Goal: Task Accomplishment & Management: Complete application form

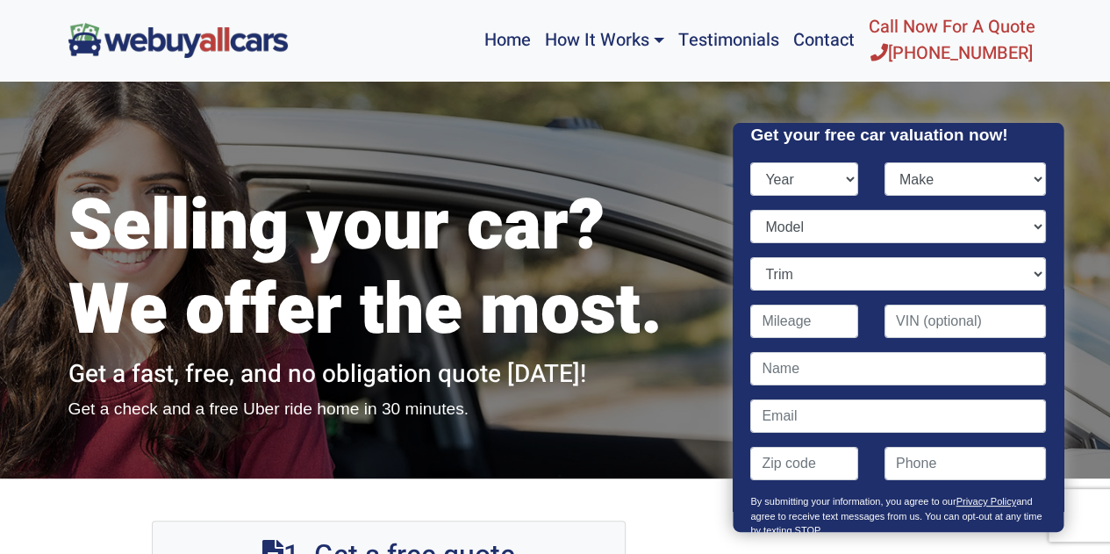
select select "2000"
click at [751, 162] on select "Year [DATE] 2025 2024 2023 2022 2021 2020 2019 2018 2017 2016 2015 2014 2013 20…" at bounding box center [805, 178] width 108 height 33
click at [1021, 179] on select "Make Acura AM General Audi BMW Buick Cadillac Chevrolet Chrysler Daewoo Dodge F…" at bounding box center [964, 178] width 161 height 33
select select "Toyota"
click at [884, 162] on select "Make Acura AM General Audi BMW Buick Cadillac Chevrolet Chrysler Daewoo Dodge F…" at bounding box center [964, 178] width 161 height 33
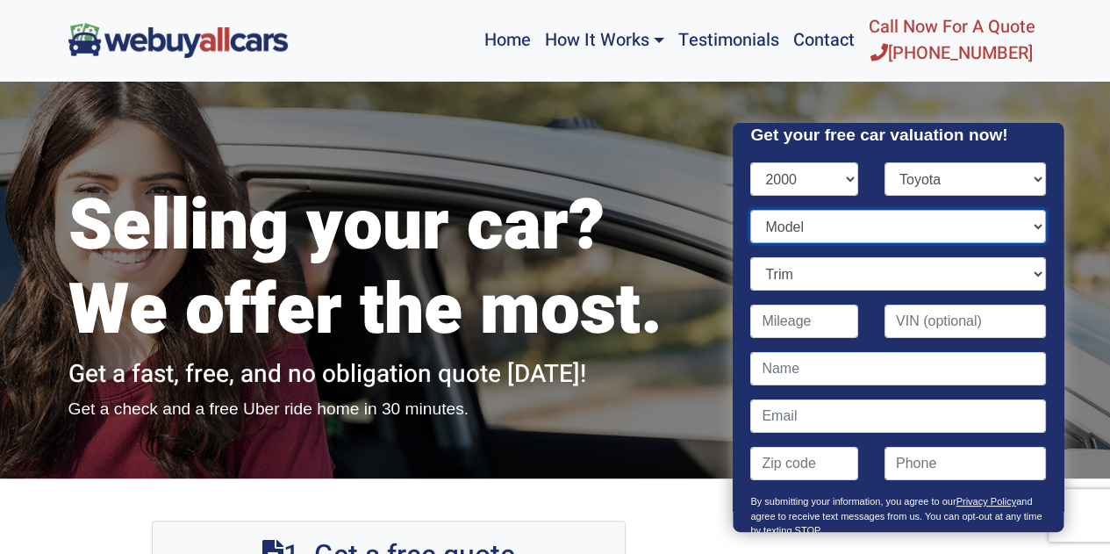
click at [889, 232] on select "Model 4Runner Avalon Camry Camry Solara Celica Corolla ECHO Land Cruiser MR2 Sp…" at bounding box center [898, 226] width 295 height 33
select select "Camry"
click at [751, 210] on select "Model 4Runner Avalon Camry Camry Solara Celica Corolla ECHO Land Cruiser MR2 Sp…" at bounding box center [898, 226] width 295 height 33
click at [802, 329] on input "Contact form" at bounding box center [805, 320] width 108 height 33
type input "100,113"
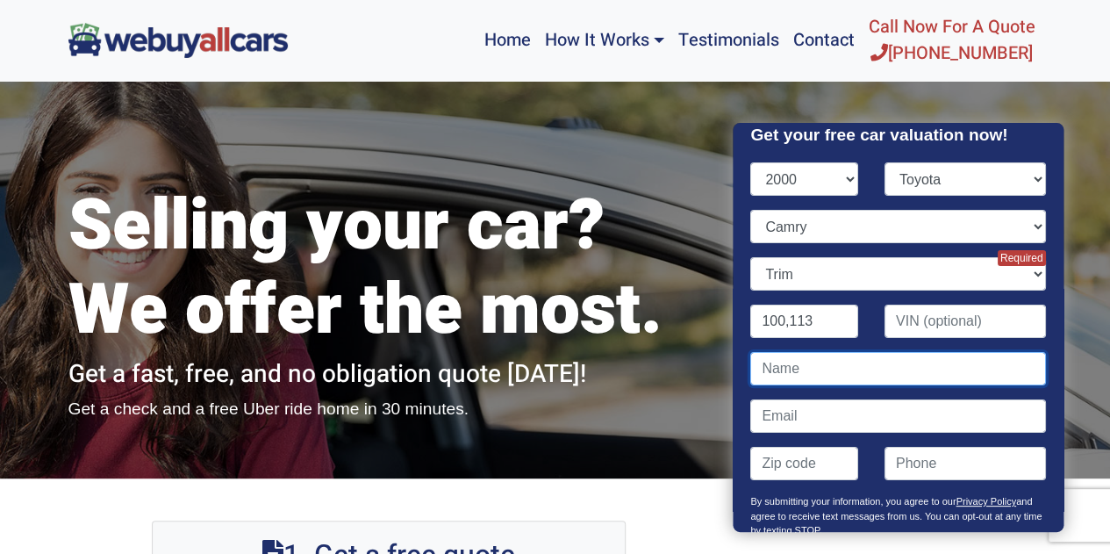
click at [802, 364] on input "Contact form" at bounding box center [898, 368] width 295 height 33
type input "[PERSON_NAME]"
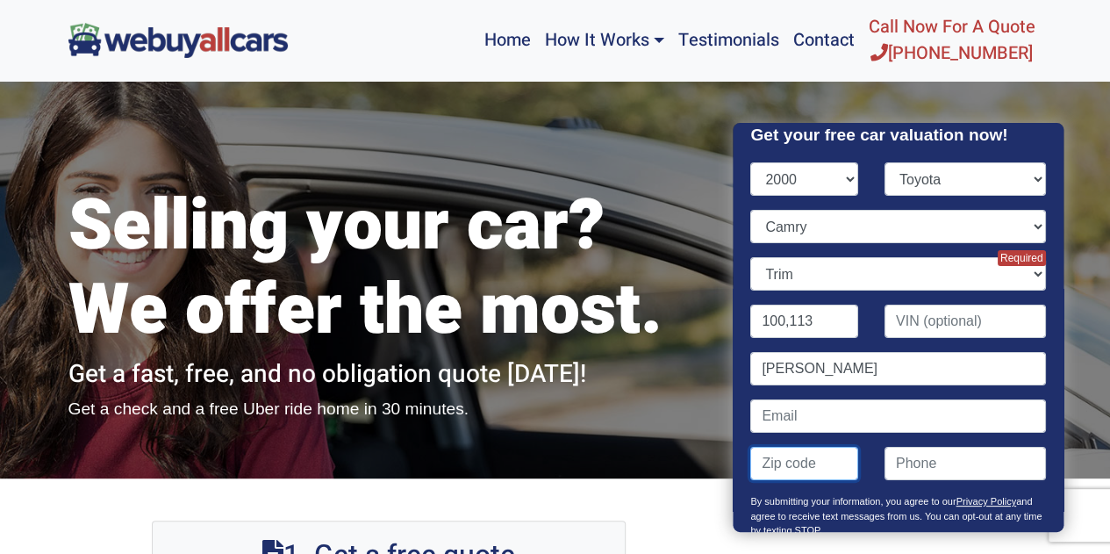
click at [794, 473] on input "Contact form" at bounding box center [805, 462] width 108 height 33
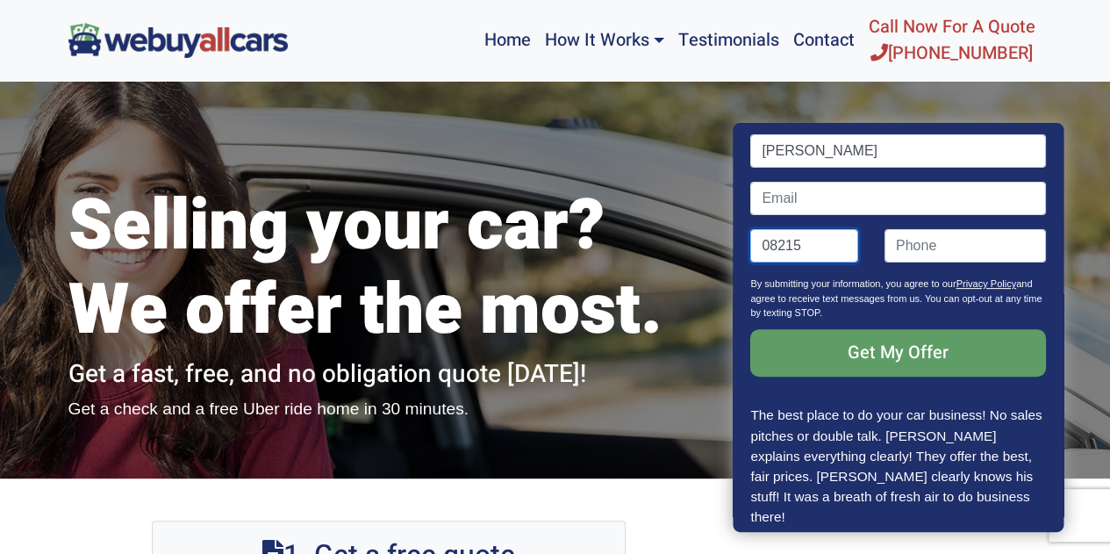
scroll to position [296, 0]
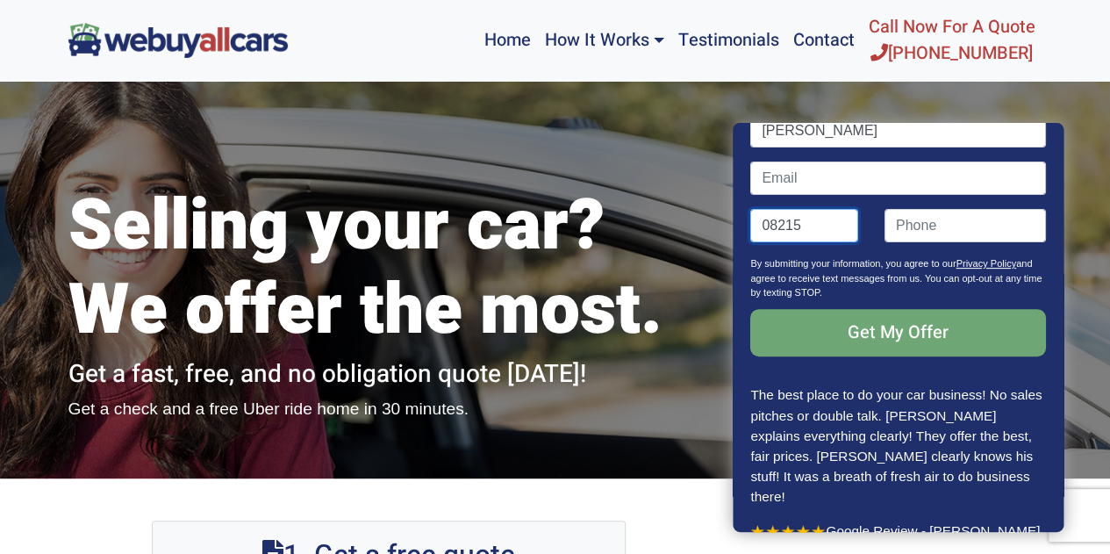
type input "08215"
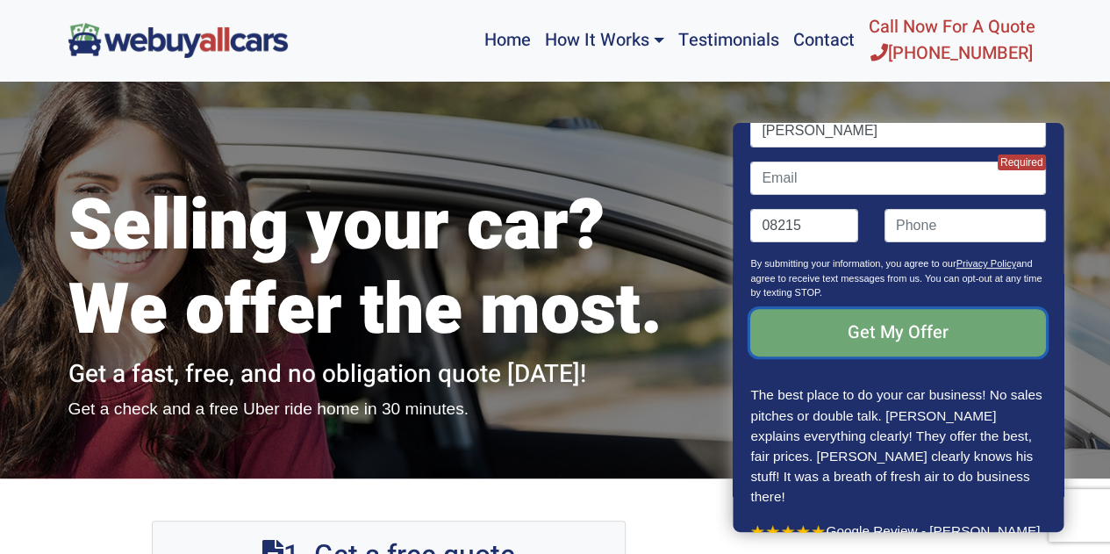
click at [945, 333] on input "Get My Offer" at bounding box center [898, 332] width 295 height 47
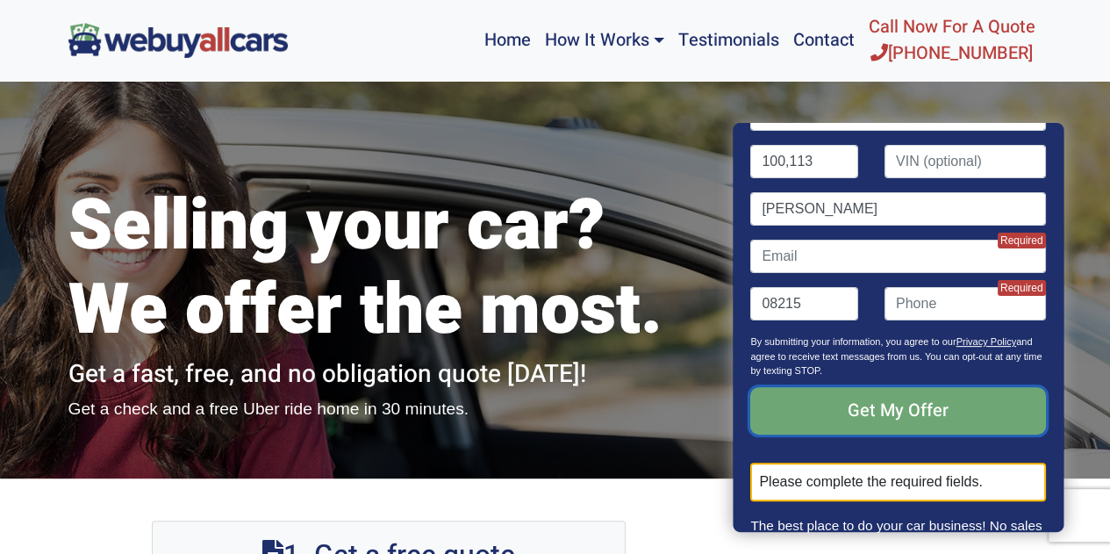
scroll to position [217, 0]
